Goal: Navigation & Orientation: Find specific page/section

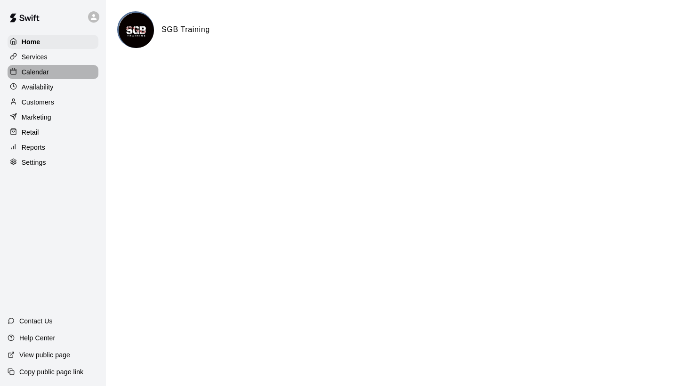
click at [42, 70] on p "Calendar" at bounding box center [35, 71] width 27 height 9
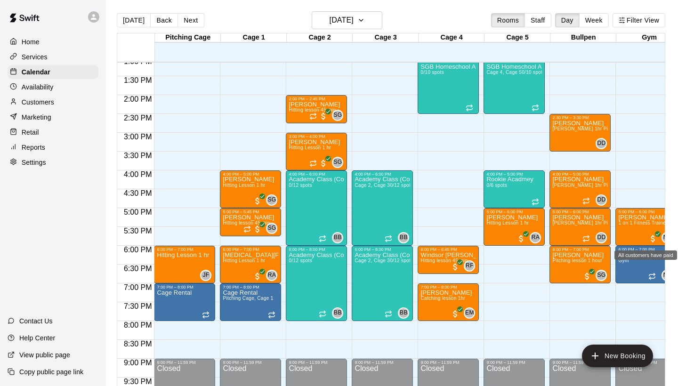
scroll to position [495, 0]
click at [535, 20] on button "Staff" at bounding box center [537, 20] width 27 height 14
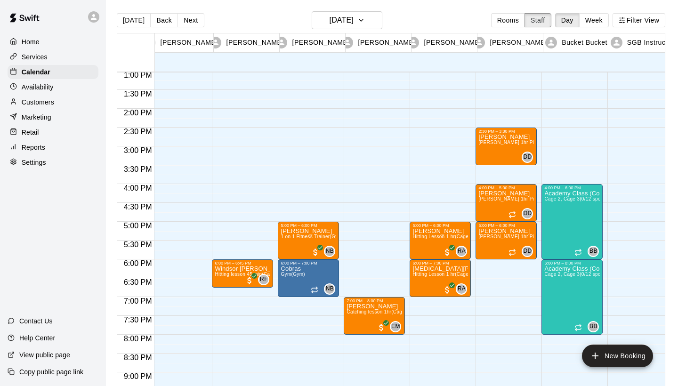
scroll to position [0, 0]
drag, startPoint x: 491, startPoint y: 137, endPoint x: 447, endPoint y: 124, distance: 45.9
click at [447, 124] on div "5:00 PM – 6:00 PM [PERSON_NAME] Hitting Lesson 1 hr (Cage 5) RA 0 6:00 PM – 7:0…" at bounding box center [440, 33] width 61 height 904
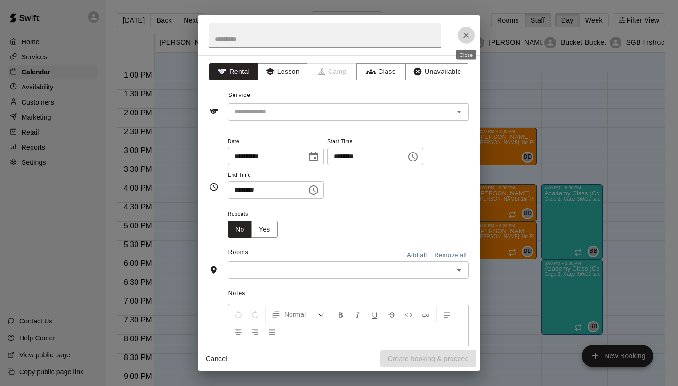
click at [465, 41] on button "Close" at bounding box center [466, 35] width 17 height 17
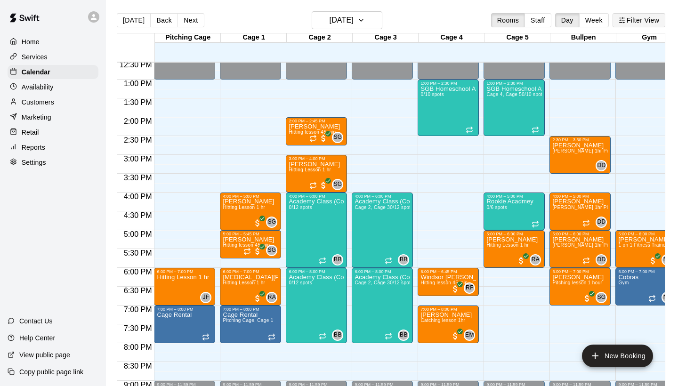
click at [632, 19] on button "Filter View" at bounding box center [639, 20] width 53 height 14
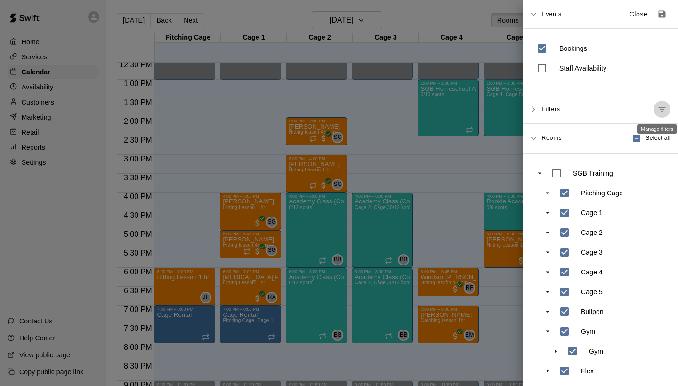
click at [664, 108] on icon "Manage filters" at bounding box center [661, 109] width 9 height 9
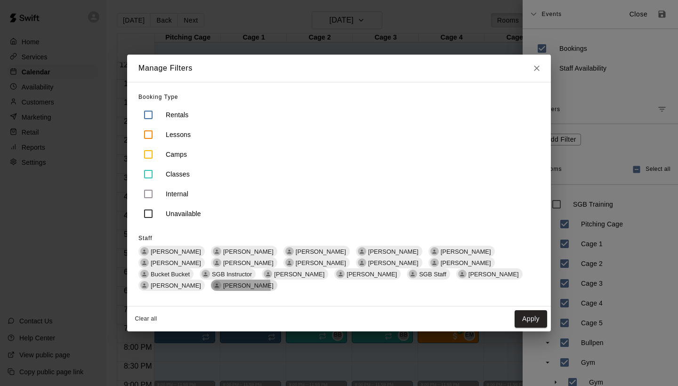
click at [277, 282] on span "[PERSON_NAME]" at bounding box center [248, 285] width 58 height 7
click at [528, 314] on button "Apply" at bounding box center [531, 318] width 32 height 17
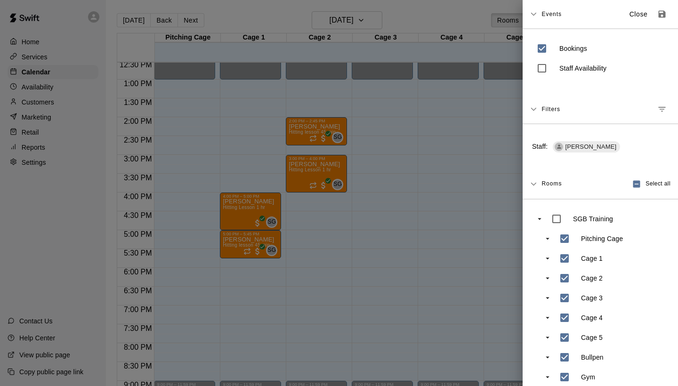
click at [457, 154] on div at bounding box center [339, 193] width 678 height 386
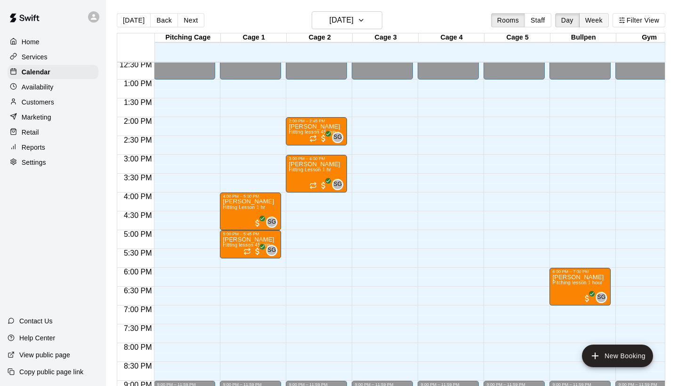
click at [592, 18] on button "Week" at bounding box center [594, 20] width 30 height 14
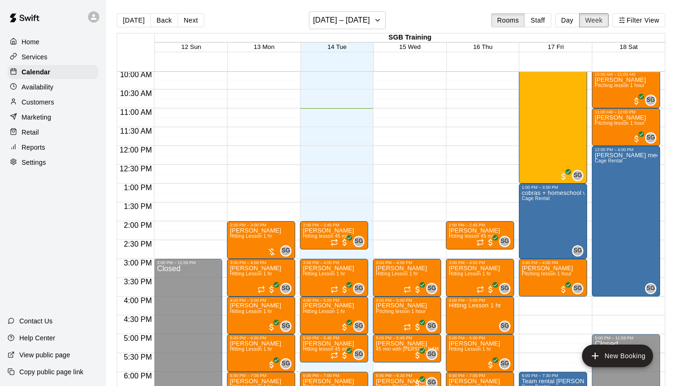
scroll to position [379, 0]
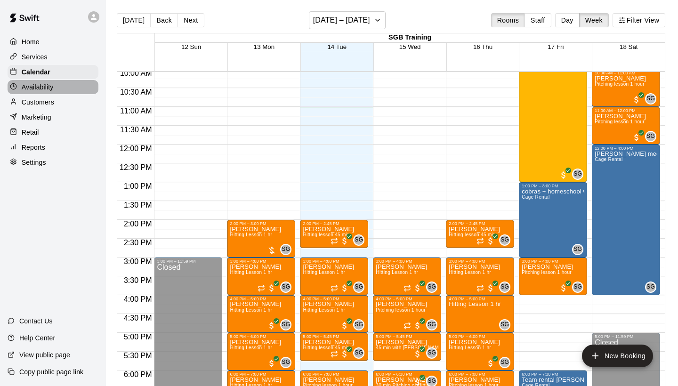
click at [56, 90] on div "Availability" at bounding box center [53, 87] width 91 height 14
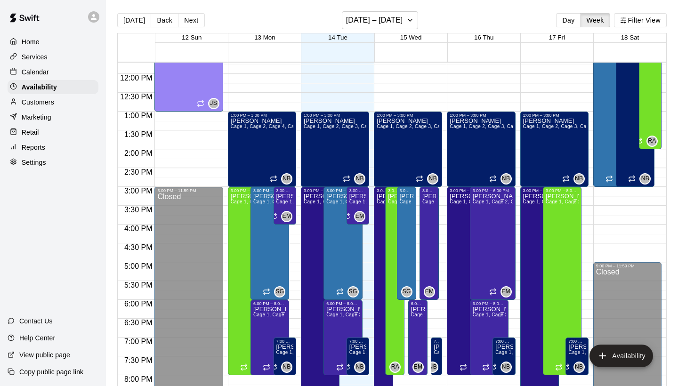
scroll to position [440, 0]
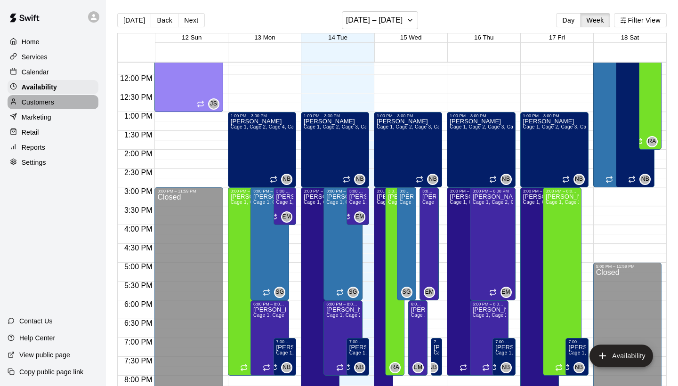
click at [42, 104] on p "Customers" at bounding box center [38, 101] width 32 height 9
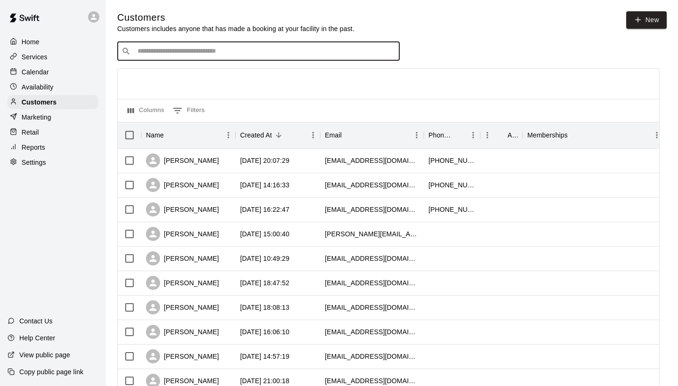
click at [195, 55] on input "Search customers by name or email" at bounding box center [265, 51] width 261 height 9
click at [54, 116] on div "Marketing" at bounding box center [53, 117] width 91 height 14
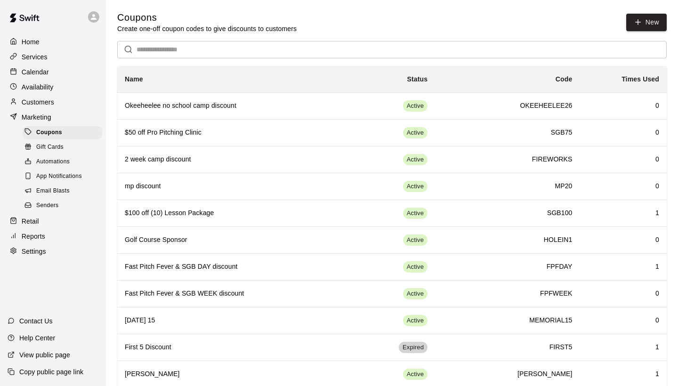
click at [59, 144] on span "Gift Cards" at bounding box center [49, 147] width 27 height 9
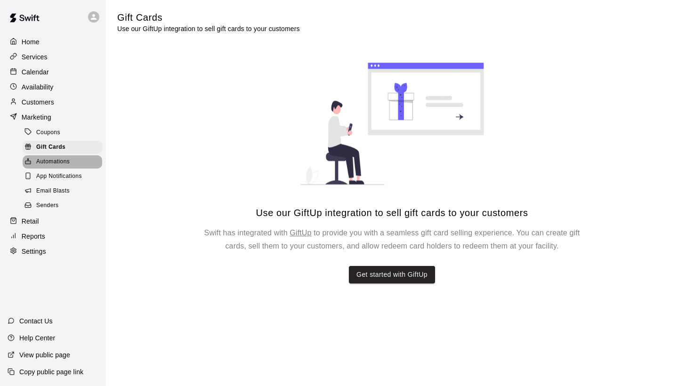
click at [49, 162] on span "Automations" at bounding box center [52, 161] width 33 height 9
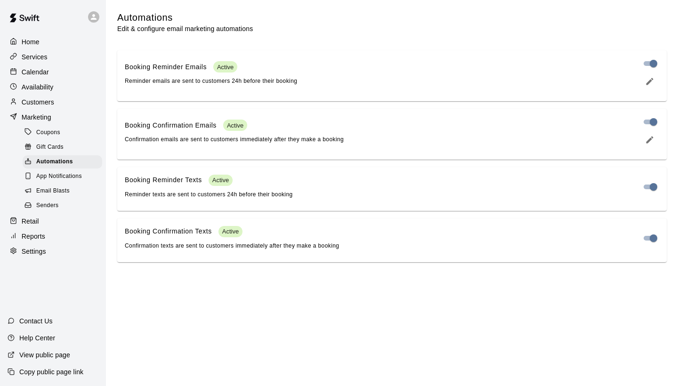
click at [51, 176] on span "App Notifications" at bounding box center [59, 176] width 46 height 9
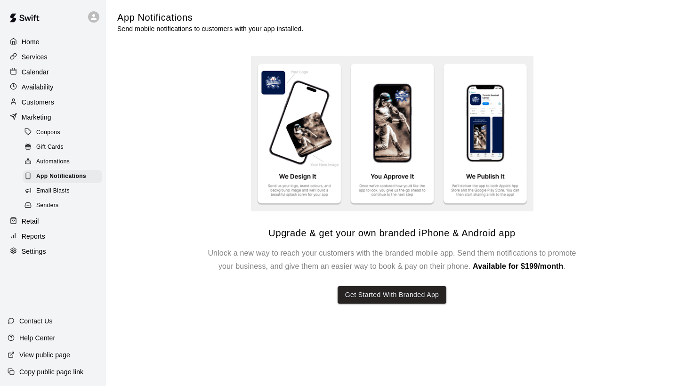
click at [55, 189] on span "Email Blasts" at bounding box center [52, 190] width 33 height 9
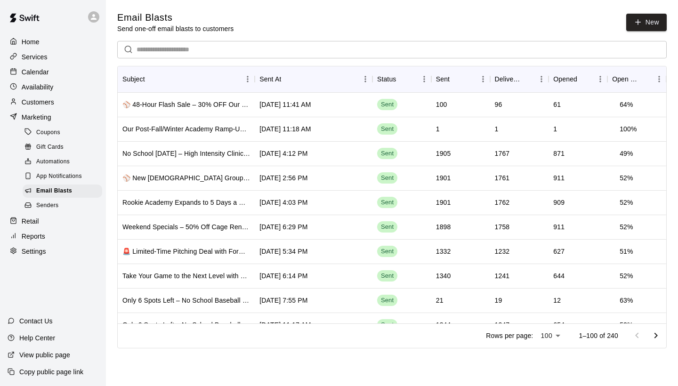
click at [42, 233] on p "Reports" at bounding box center [34, 236] width 24 height 9
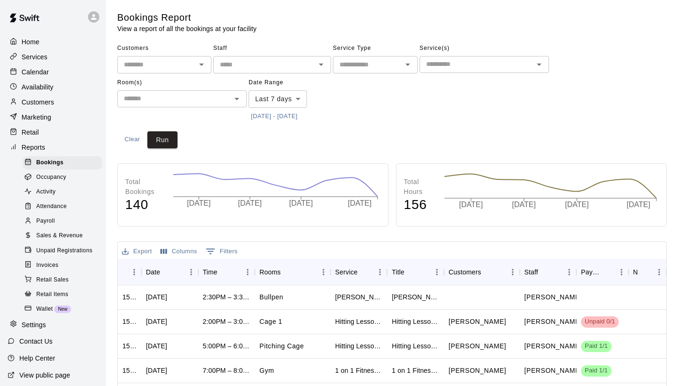
click at [72, 235] on span "Sales & Revenue" at bounding box center [59, 235] width 47 height 9
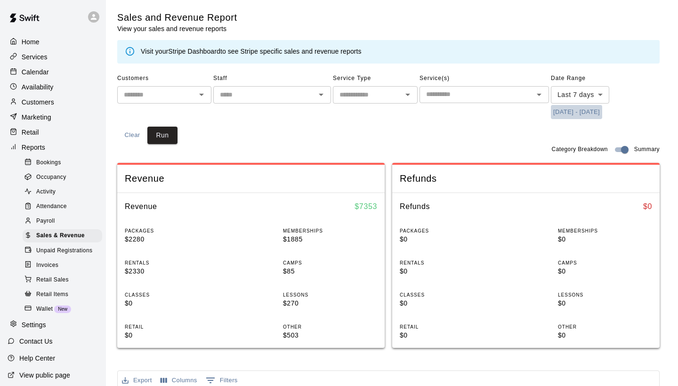
click at [583, 111] on button "[DATE] - [DATE]" at bounding box center [576, 112] width 51 height 15
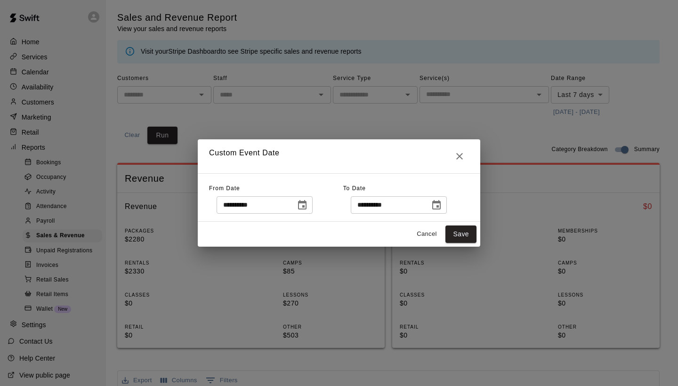
click at [228, 208] on input "**********" at bounding box center [253, 204] width 73 height 17
type input "**********"
click at [363, 208] on input "**********" at bounding box center [387, 204] width 73 height 17
type input "**********"
click at [461, 231] on button "Save" at bounding box center [460, 234] width 31 height 17
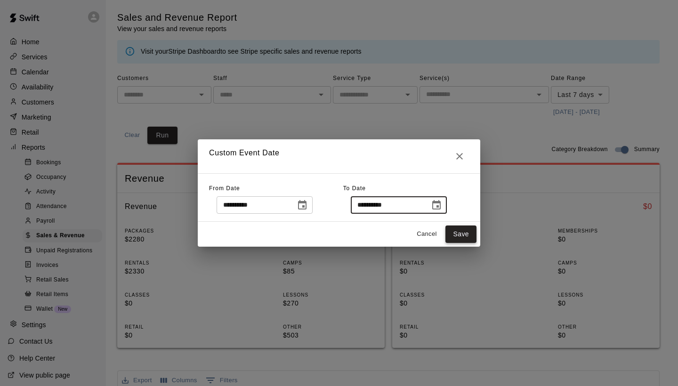
type input "******"
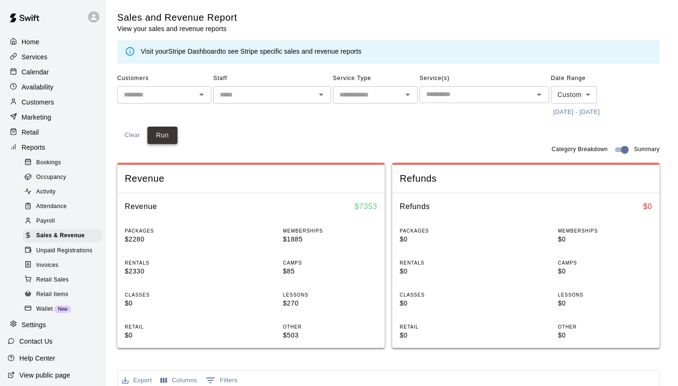
click at [167, 137] on button "Run" at bounding box center [162, 135] width 30 height 17
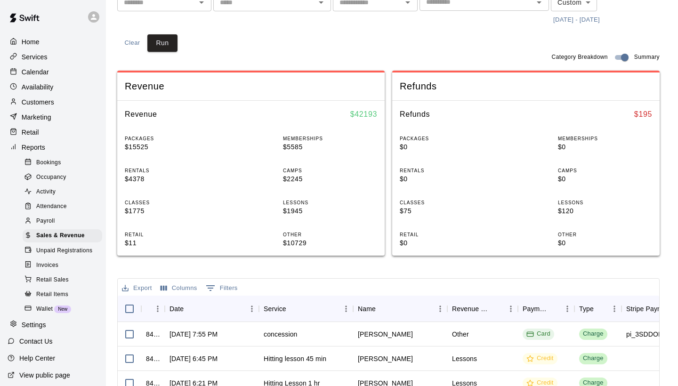
scroll to position [92, 0]
click at [42, 56] on p "Services" at bounding box center [35, 56] width 26 height 9
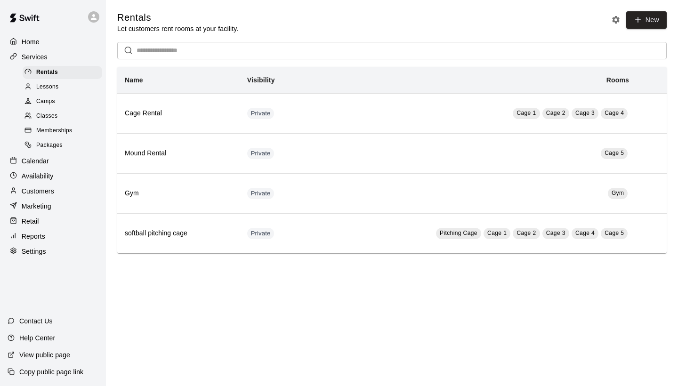
click at [57, 126] on span "Memberships" at bounding box center [54, 130] width 36 height 9
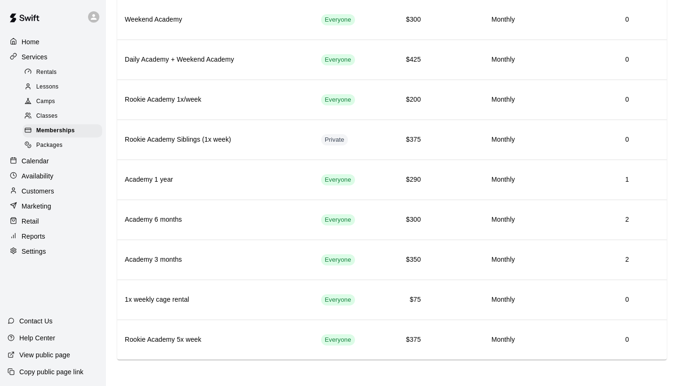
scroll to position [1134, 0]
click at [54, 114] on span "Classes" at bounding box center [46, 116] width 21 height 9
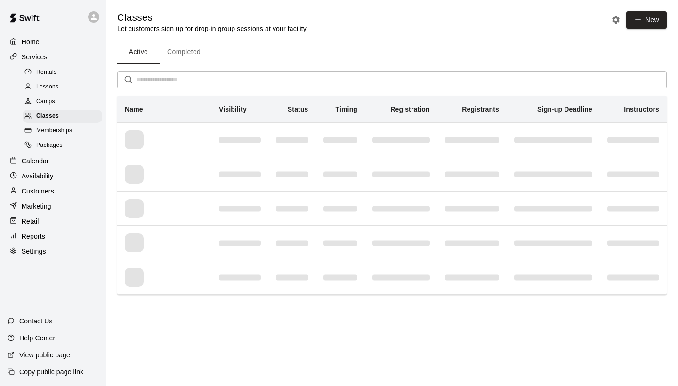
click at [58, 141] on span "Packages" at bounding box center [49, 145] width 26 height 9
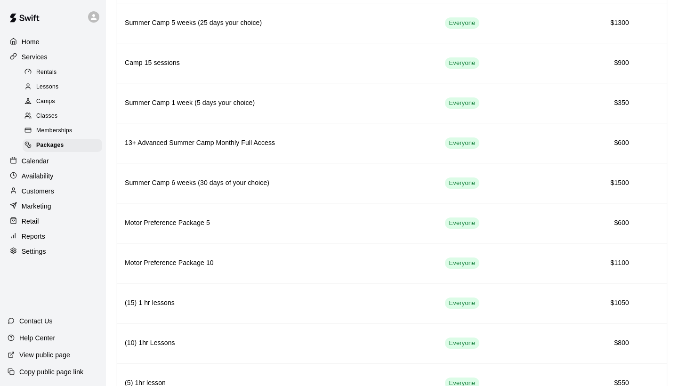
scroll to position [132, 0]
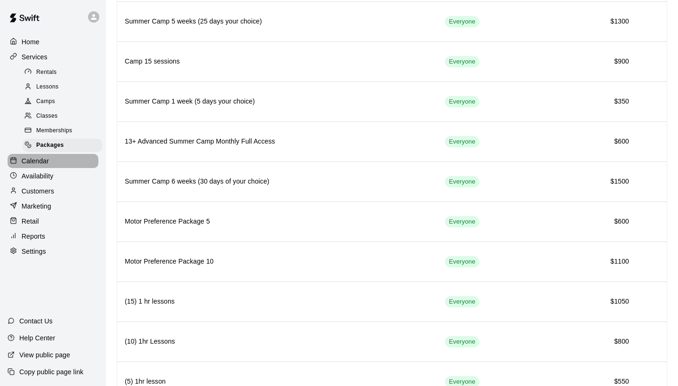
click at [56, 158] on div "Calendar" at bounding box center [53, 161] width 91 height 14
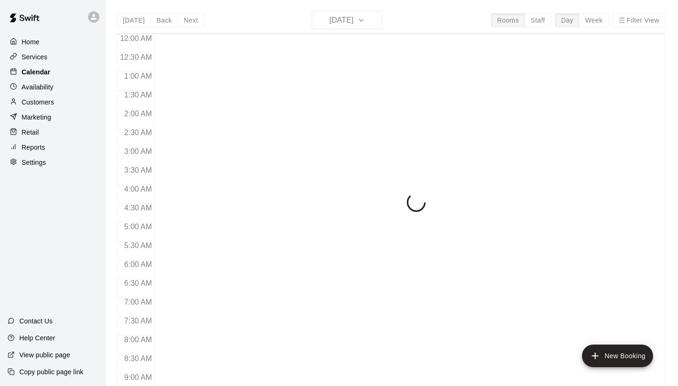
scroll to position [430, 0]
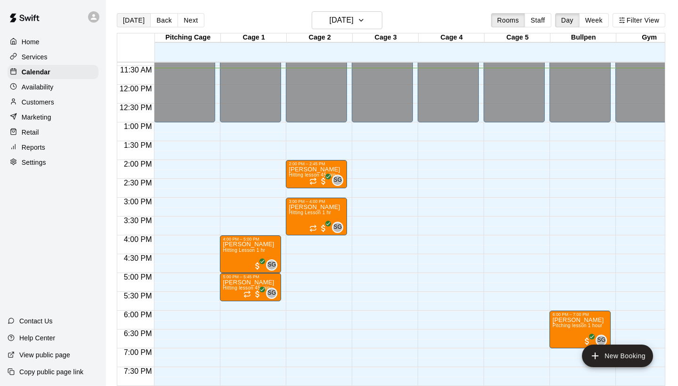
click at [135, 21] on button "[DATE]" at bounding box center [134, 20] width 34 height 14
click at [631, 21] on button "Filter View" at bounding box center [639, 20] width 53 height 14
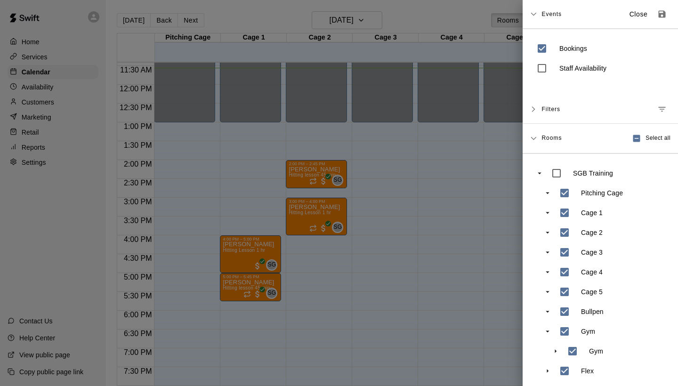
click at [652, 112] on div "Filters" at bounding box center [605, 109] width 129 height 17
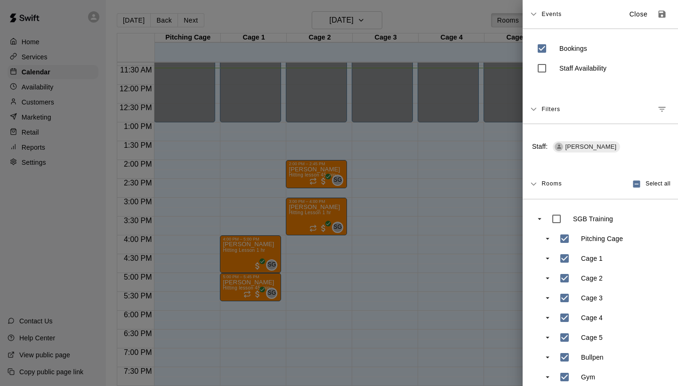
click at [590, 146] on span "[PERSON_NAME]" at bounding box center [590, 147] width 59 height 9
click at [659, 108] on icon "Manage filters" at bounding box center [661, 109] width 9 height 9
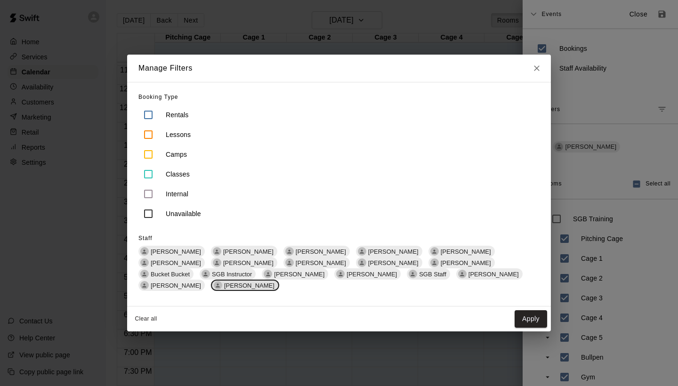
click at [279, 283] on div "[PERSON_NAME]" at bounding box center [245, 285] width 68 height 11
click at [528, 315] on button "Apply" at bounding box center [531, 318] width 32 height 17
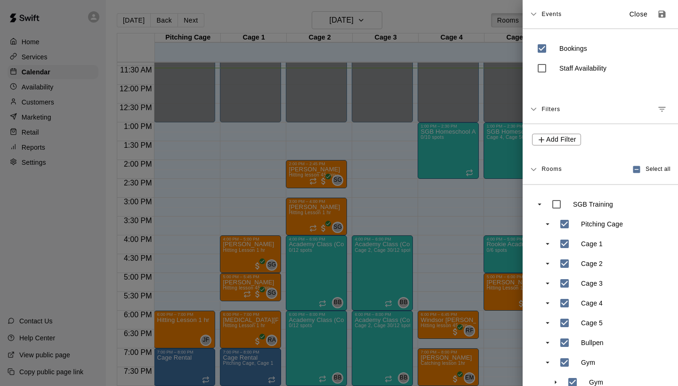
click at [183, 147] on div at bounding box center [339, 193] width 678 height 386
